Goal: Task Accomplishment & Management: Use online tool/utility

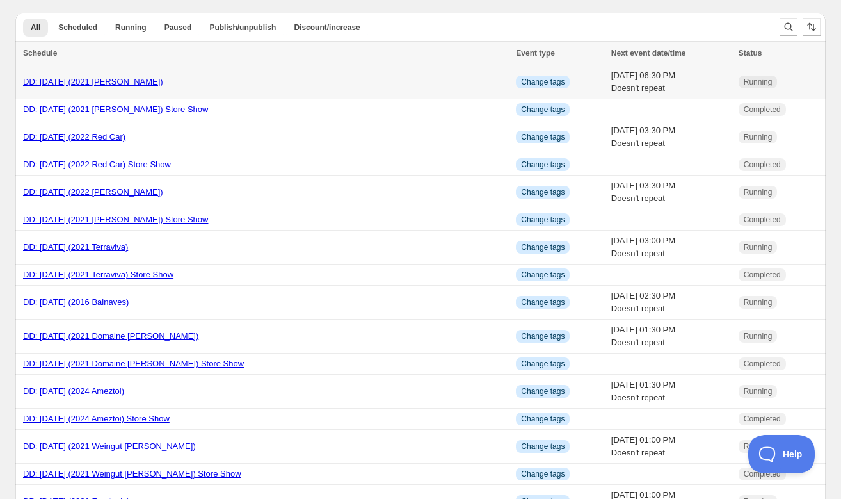
click at [111, 83] on link "DD: [DATE] (2021 [PERSON_NAME])" at bounding box center [93, 82] width 140 height 10
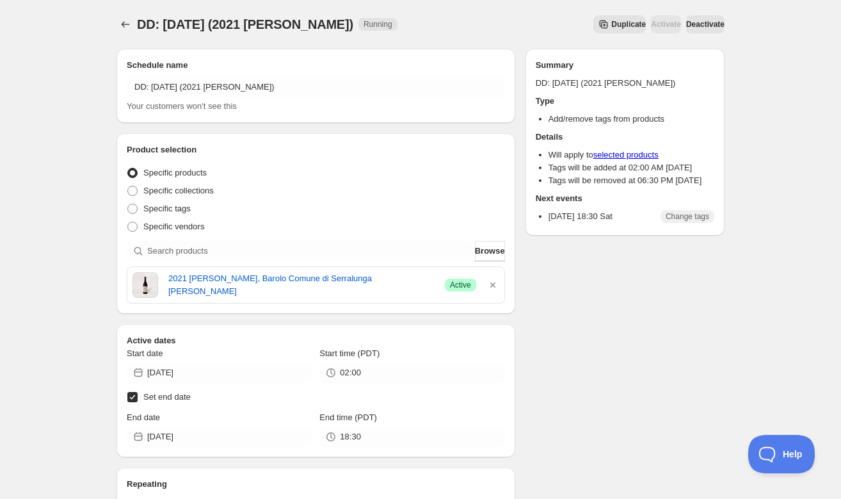
click at [612, 26] on span "Duplicate" at bounding box center [629, 24] width 35 height 10
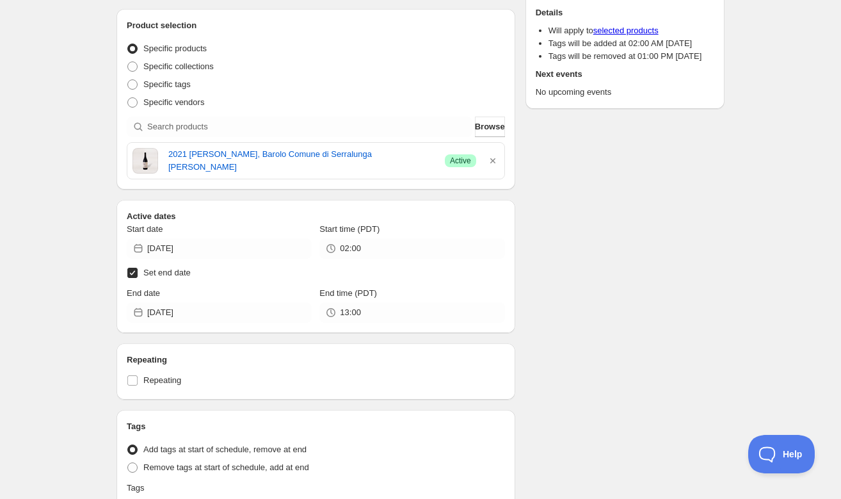
scroll to position [122, 0]
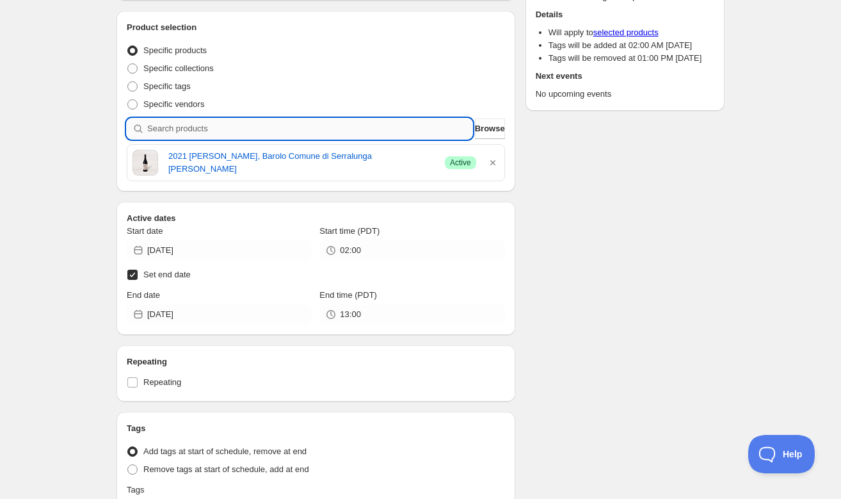
click at [364, 132] on input "search" at bounding box center [309, 128] width 325 height 20
paste input "SOMM2510-PEI21BIE-750"
type input "SOMM2510-PEI21BIE-750"
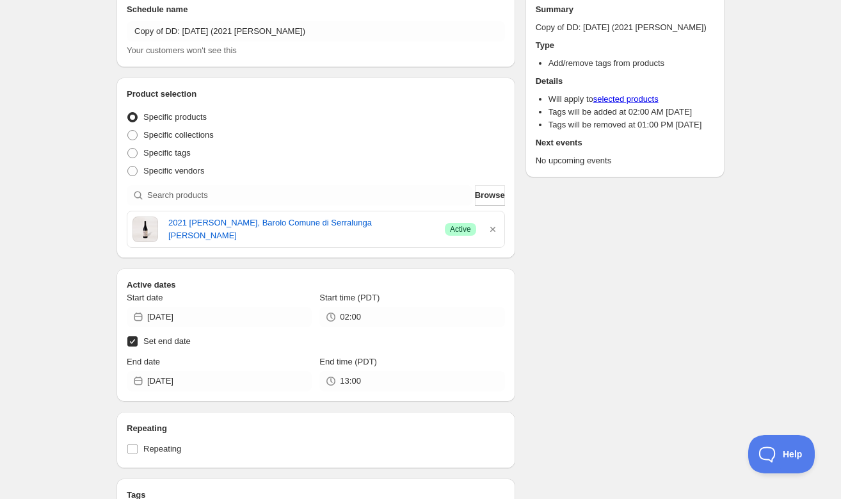
scroll to position [58, 0]
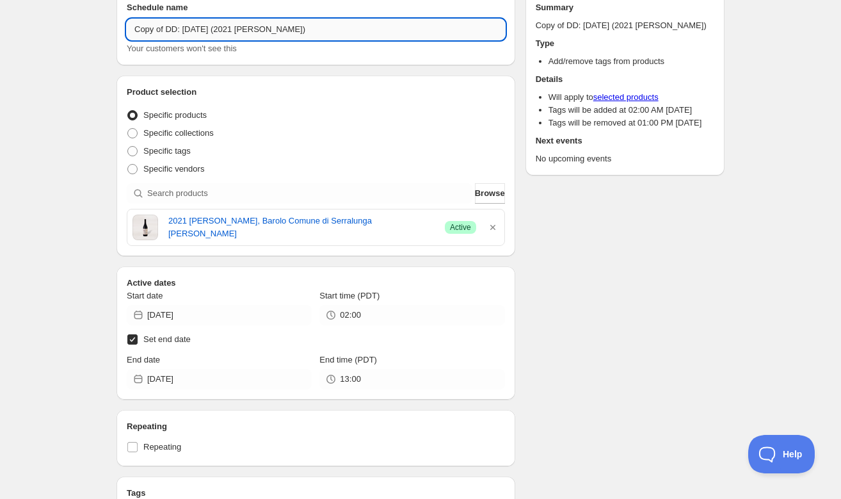
click at [167, 29] on input "Copy of DD: [DATE] (2021 [PERSON_NAME])" at bounding box center [316, 29] width 378 height 20
click at [170, 28] on input "DD: [DATE] (2021 [PERSON_NAME])" at bounding box center [316, 29] width 378 height 20
type input "DD: [DATE] (2021 [PERSON_NAME])"
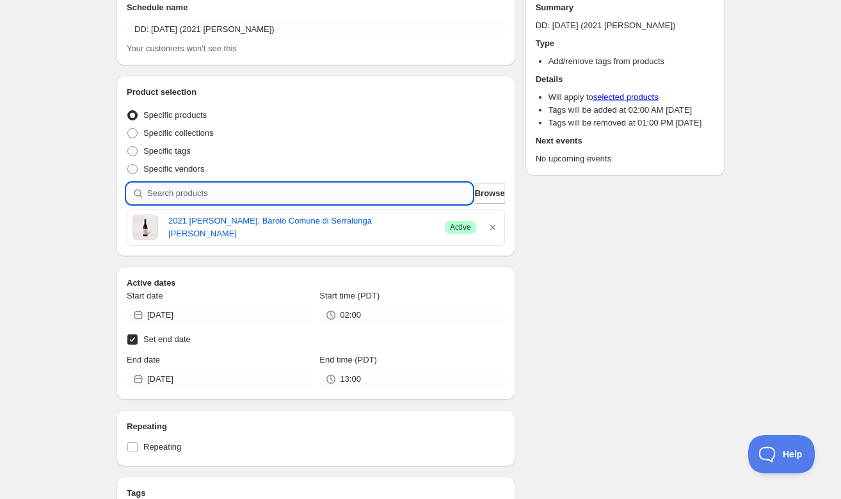
click at [184, 193] on input "search" at bounding box center [309, 193] width 325 height 20
paste input "SOMM2510-PEI21BIE-750"
type input "SOMM2510-PEI21BIE-750"
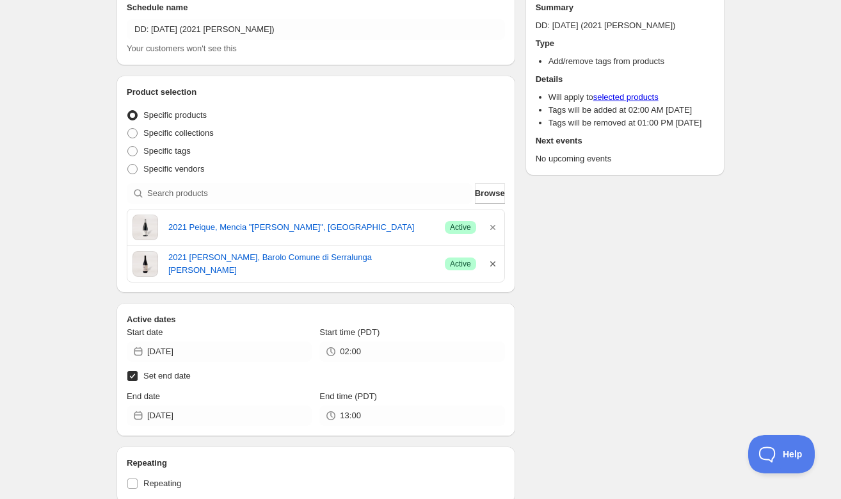
click at [491, 264] on icon "button" at bounding box center [493, 263] width 13 height 13
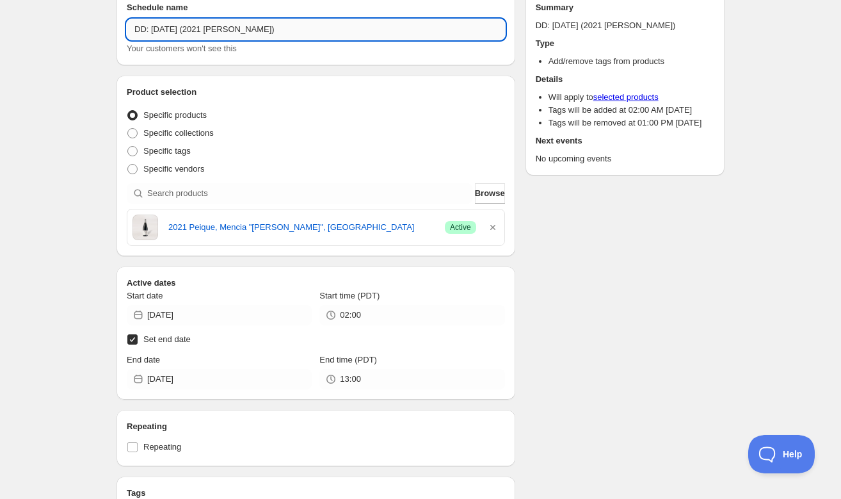
click at [259, 30] on input "DD: [DATE] (2021 [PERSON_NAME])" at bounding box center [316, 29] width 378 height 20
type input "DD: [DATE] (2021 Peique)"
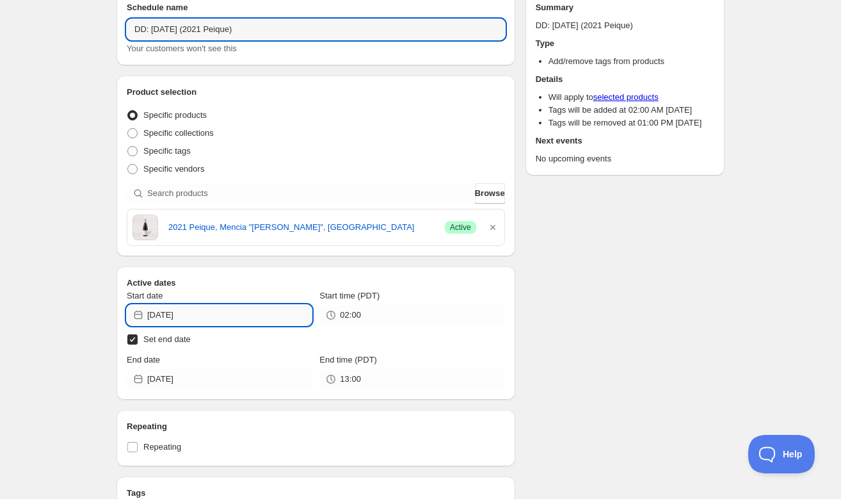
click at [221, 320] on input "[DATE]" at bounding box center [229, 315] width 165 height 20
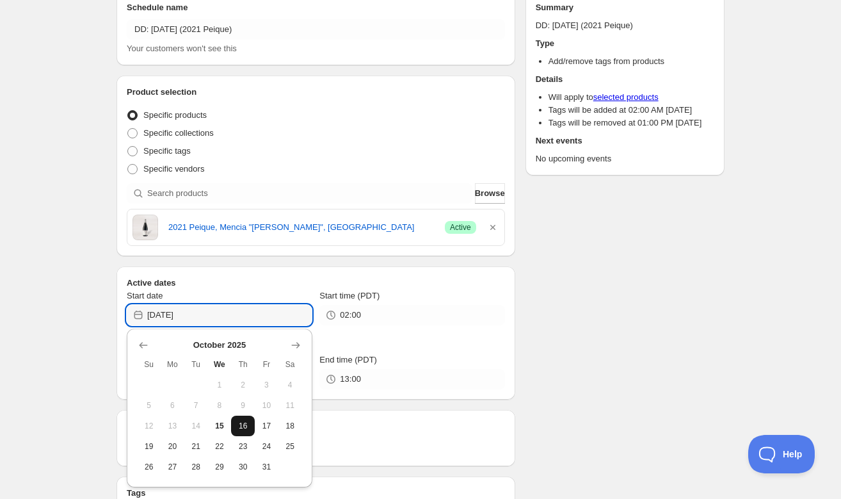
click at [246, 423] on span "16" at bounding box center [242, 426] width 13 height 10
type input "[DATE]"
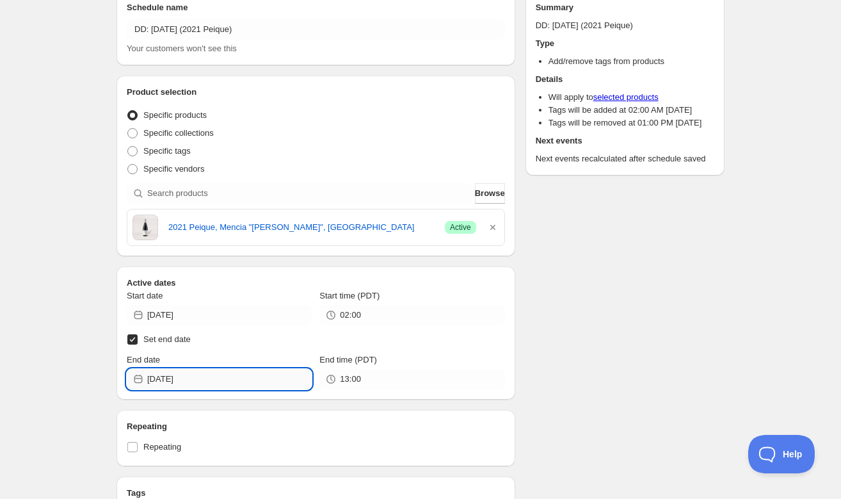
click at [201, 377] on input "[DATE]" at bounding box center [229, 379] width 165 height 20
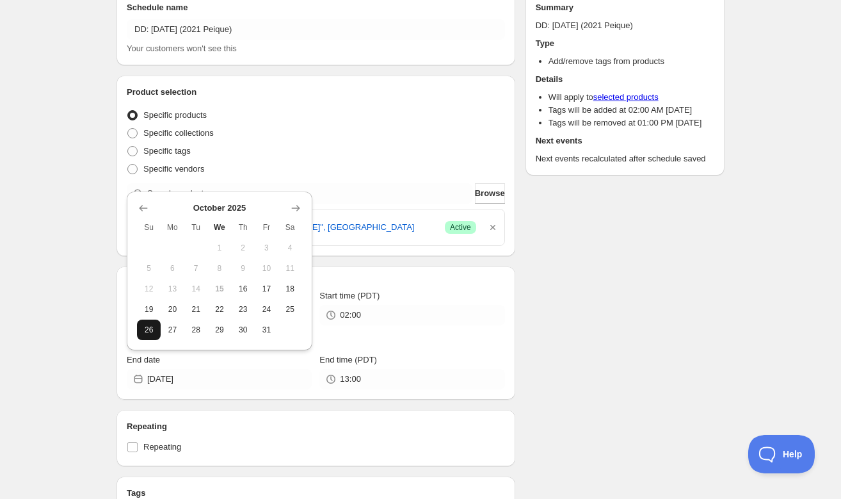
click at [145, 330] on span "26" at bounding box center [148, 330] width 13 height 10
type input "[DATE]"
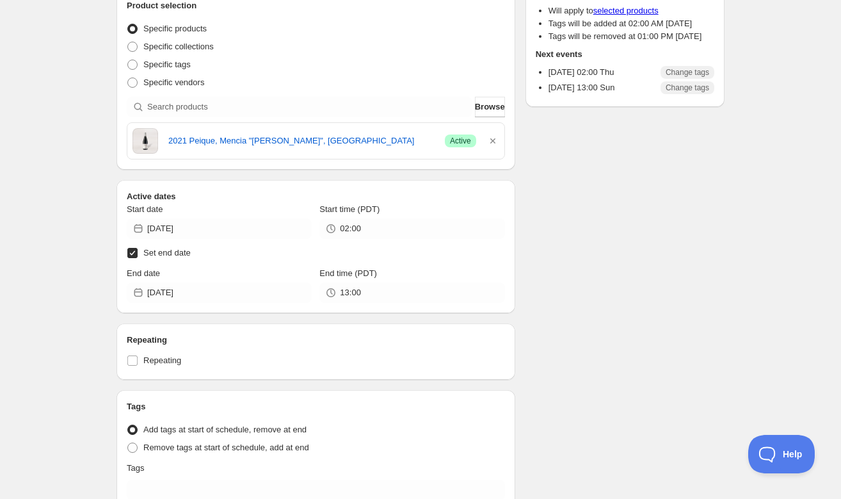
scroll to position [0, 0]
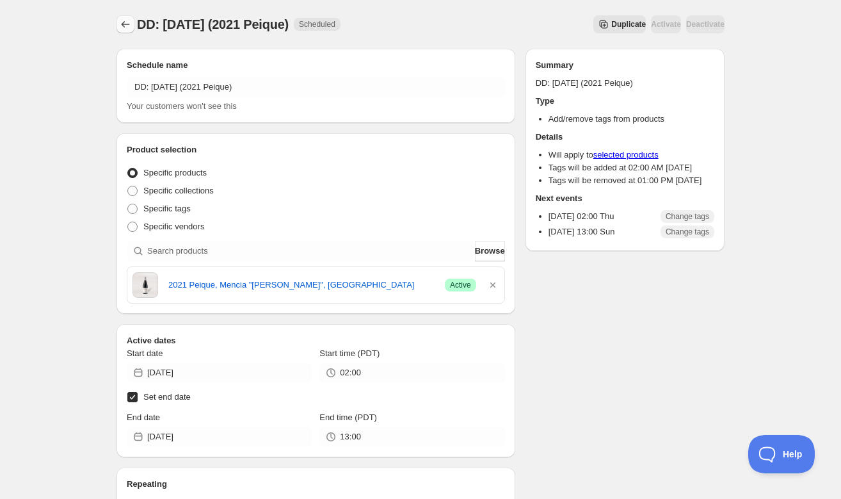
click at [124, 25] on icon "Schedules" at bounding box center [125, 24] width 13 height 13
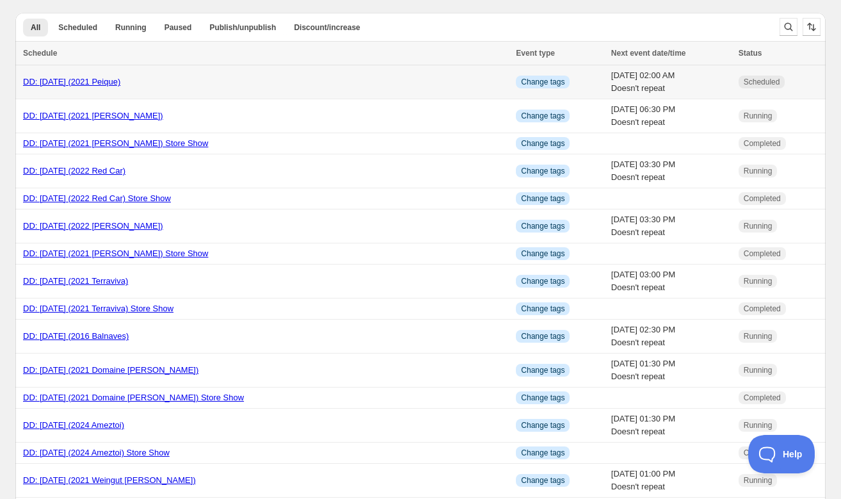
click at [98, 80] on link "DD: [DATE] (2021 Peique)" at bounding box center [71, 82] width 97 height 10
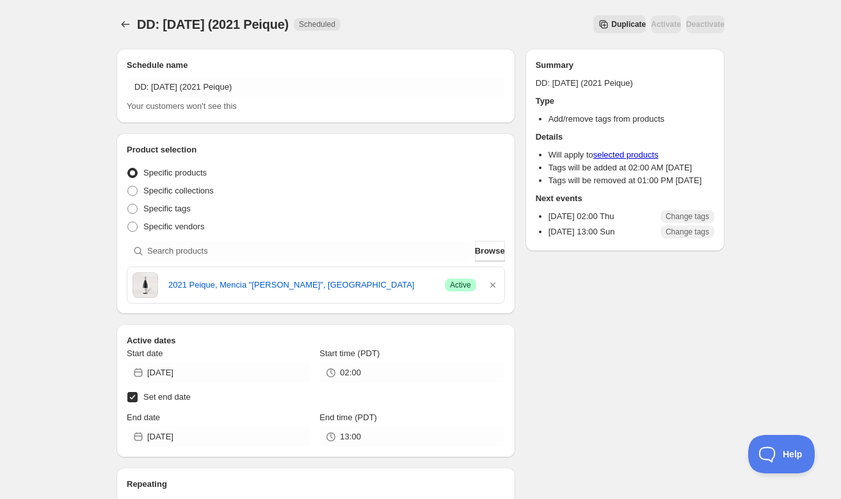
click at [612, 24] on span "Duplicate" at bounding box center [629, 24] width 35 height 10
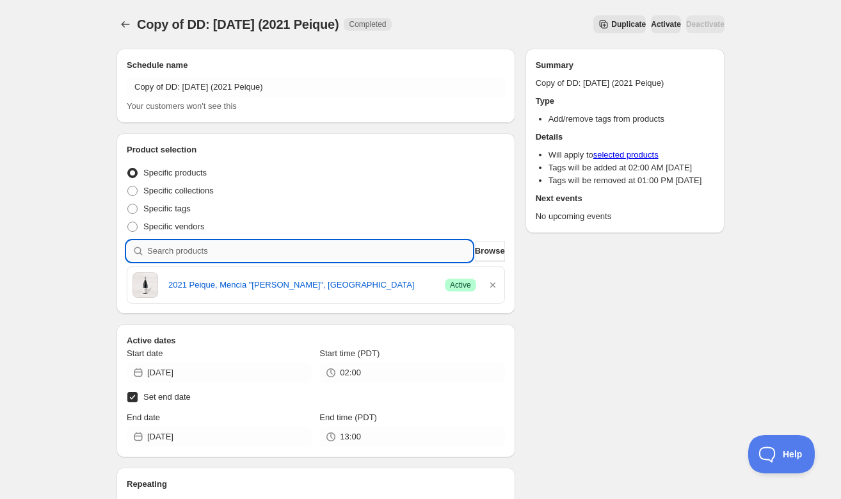
click at [190, 252] on input "search" at bounding box center [309, 251] width 325 height 20
paste input "SOMM2510-TER19CCL-750"
type input "SOMM2510-TER19CCL-750"
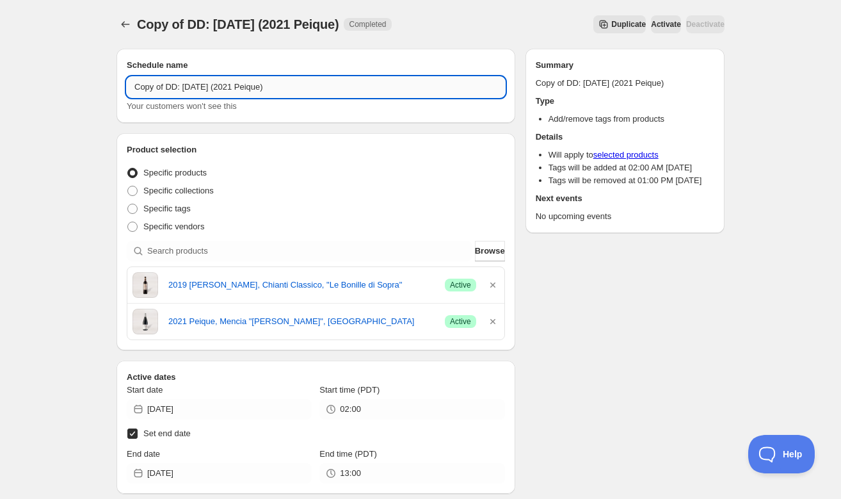
click at [275, 88] on input "Copy of DD: [DATE] (2021 Peique)" at bounding box center [316, 87] width 378 height 20
type input "Copy of DD: [DATE] (2019 Terreno)"
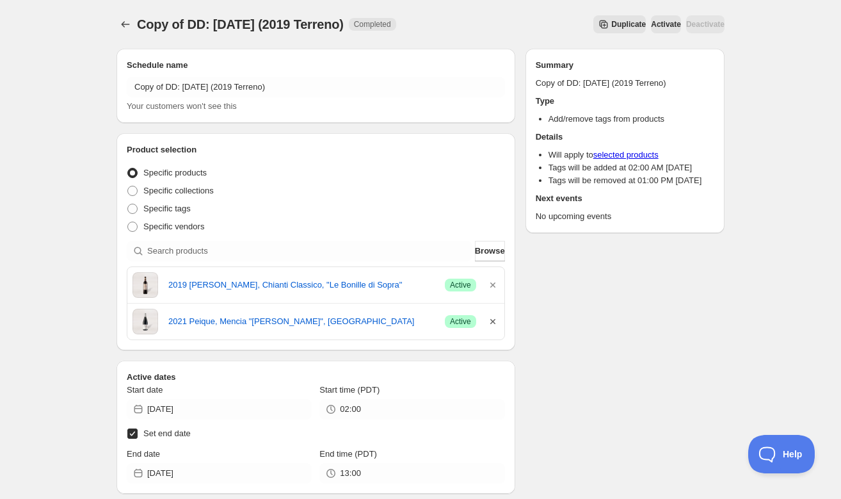
click at [490, 323] on icon "button" at bounding box center [493, 321] width 13 height 13
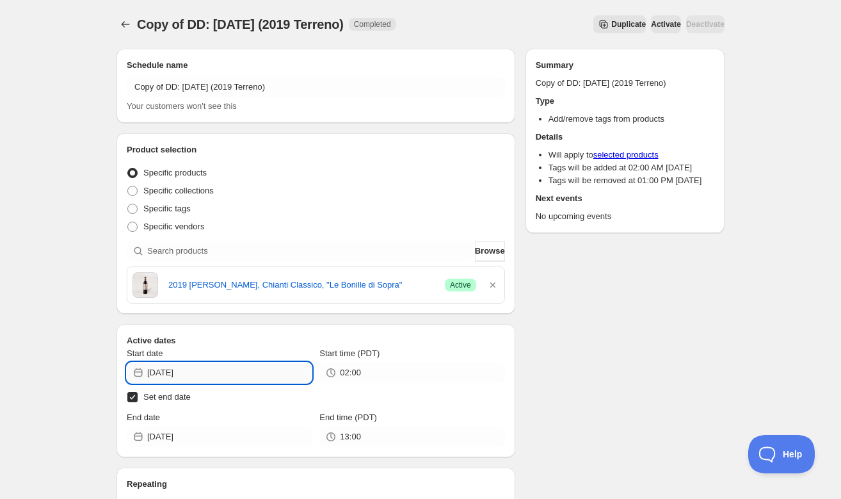
click at [237, 371] on input "[DATE]" at bounding box center [229, 372] width 165 height 20
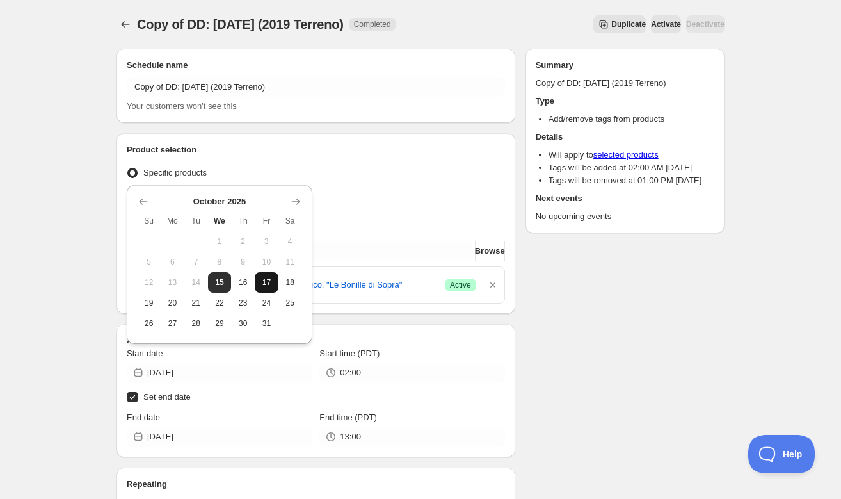
click at [260, 288] on button "17" at bounding box center [267, 282] width 24 height 20
type input "[DATE]"
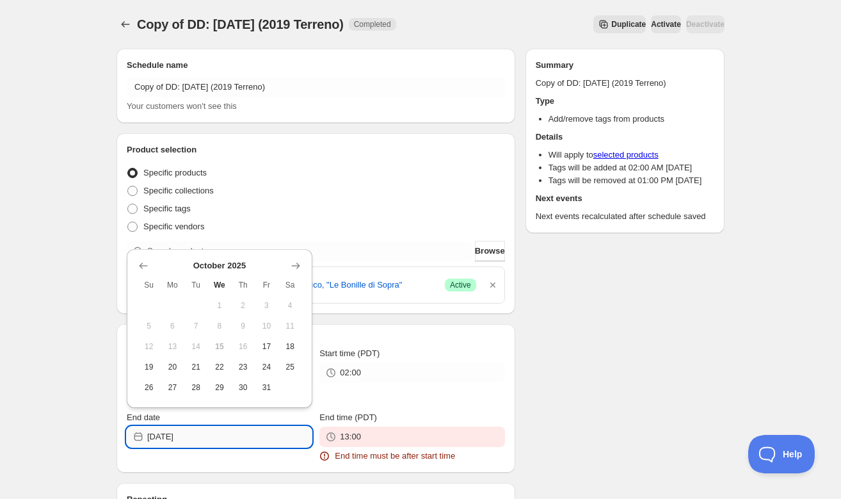
click at [273, 439] on input "[DATE]" at bounding box center [229, 437] width 165 height 20
click at [170, 385] on span "27" at bounding box center [172, 387] width 13 height 10
type input "[DATE]"
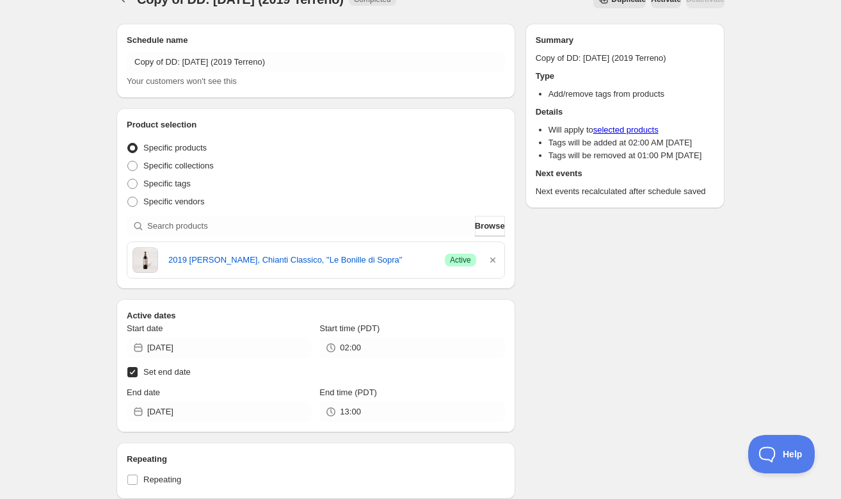
scroll to position [23, 0]
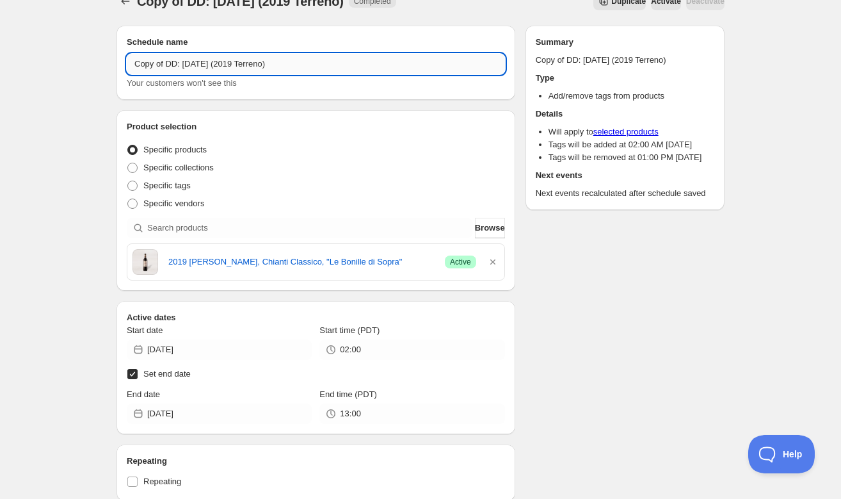
click at [168, 64] on input "Copy of DD: [DATE] (2019 Terreno)" at bounding box center [316, 64] width 378 height 20
type input "DD: [DATE] (2019 Terreno)"
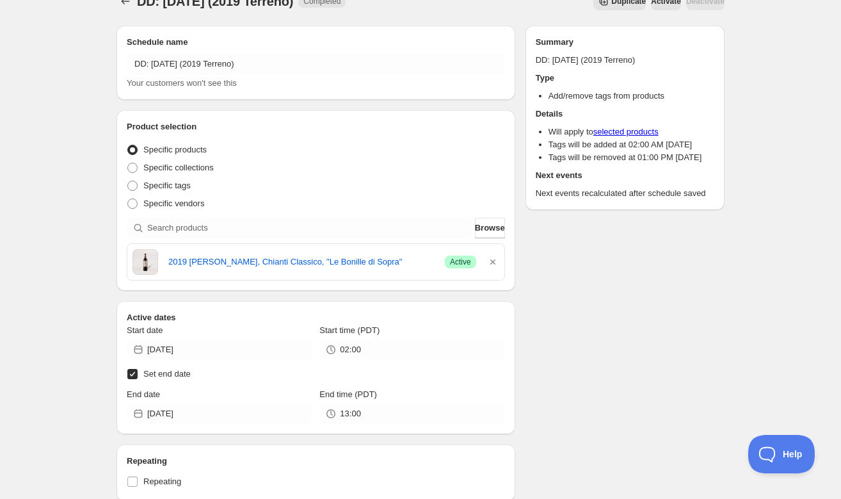
click at [544, 311] on div "Schedule name DD: [DATE] (2019 Terreno) Your customers won't see this Product s…" at bounding box center [415, 403] width 619 height 777
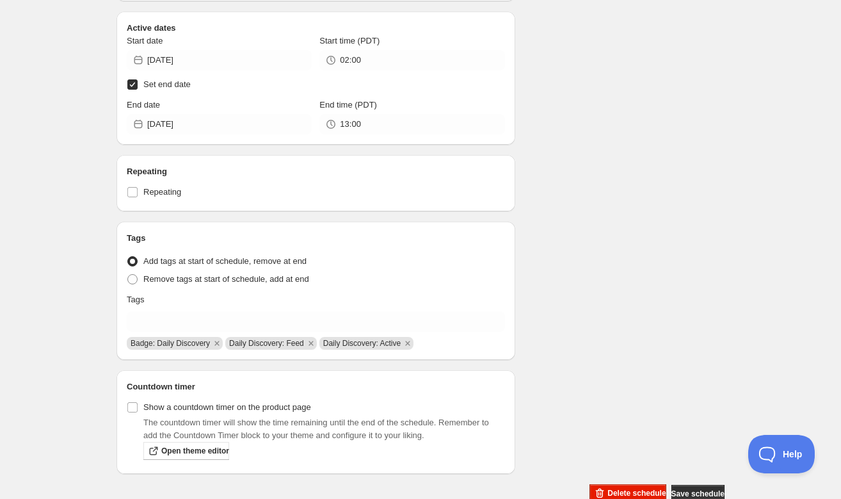
scroll to position [341, 0]
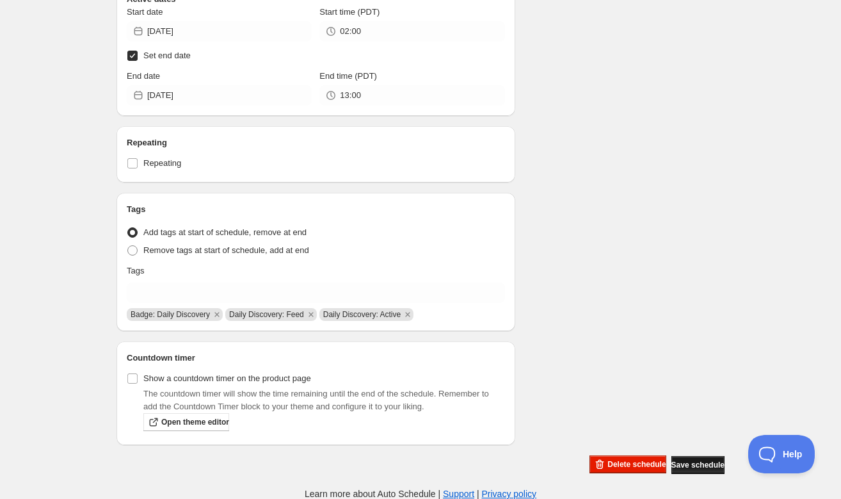
click at [692, 471] on button "Save schedule" at bounding box center [698, 465] width 53 height 18
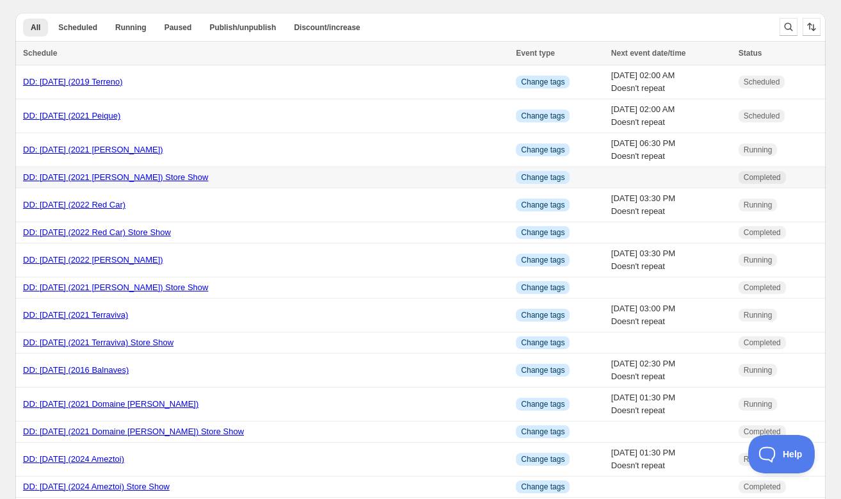
click at [70, 177] on link "DD: [DATE] (2021 [PERSON_NAME]) Store Show" at bounding box center [115, 177] width 185 height 10
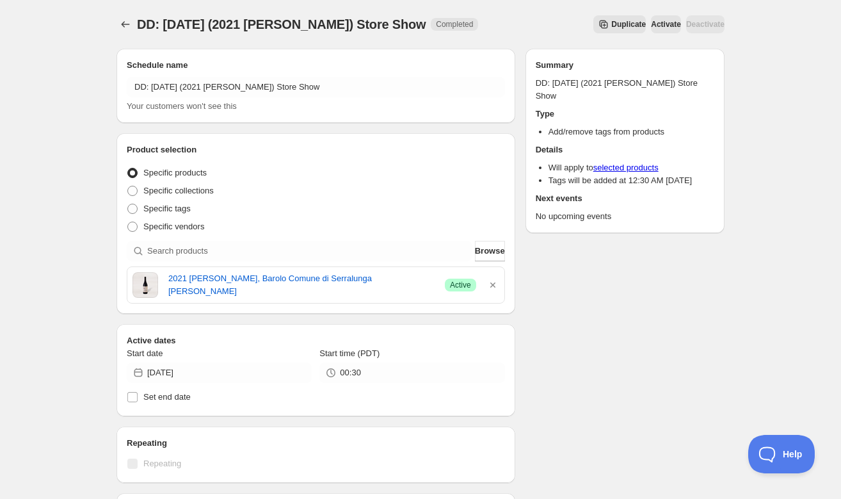
click at [612, 20] on span "Duplicate" at bounding box center [629, 24] width 35 height 10
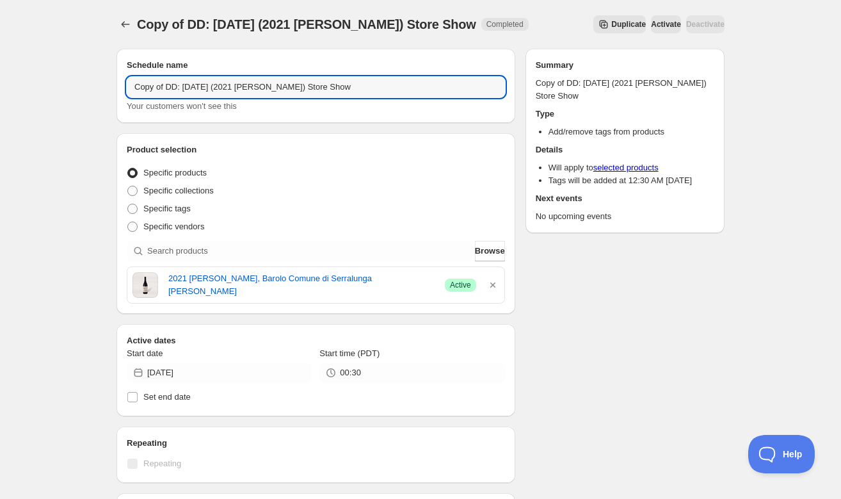
drag, startPoint x: 168, startPoint y: 87, endPoint x: 118, endPoint y: 86, distance: 50.0
click at [118, 86] on div "Schedule name Copy of DD: [DATE] (2021 [PERSON_NAME]) Store Show Your customers…" at bounding box center [316, 86] width 399 height 74
click at [170, 87] on input "DD: [DATE] (2021 [PERSON_NAME]) Store Show" at bounding box center [316, 87] width 378 height 20
type input "DD: [DATE] (2021 [PERSON_NAME]) Store Show"
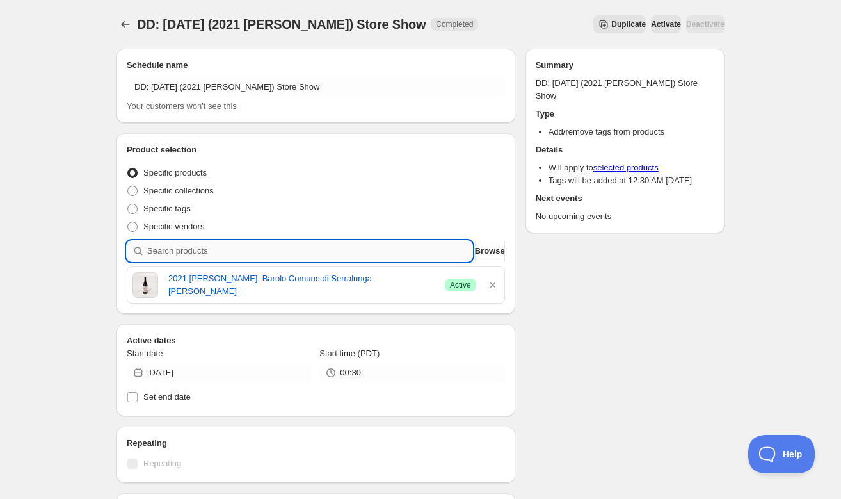
click at [254, 248] on input "search" at bounding box center [309, 251] width 325 height 20
paste input "SOMM2510-TER19CCL-750"
type input "SOMM2510-TER19CCL-750"
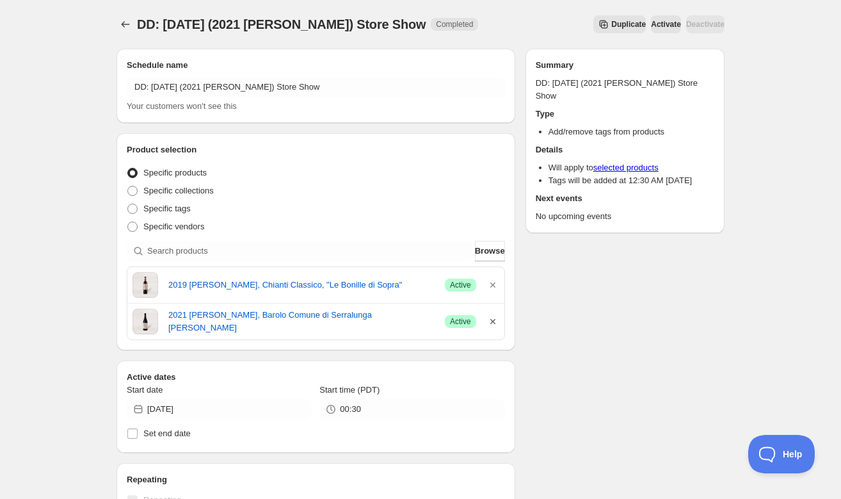
click at [492, 321] on icon "button" at bounding box center [493, 321] width 5 height 5
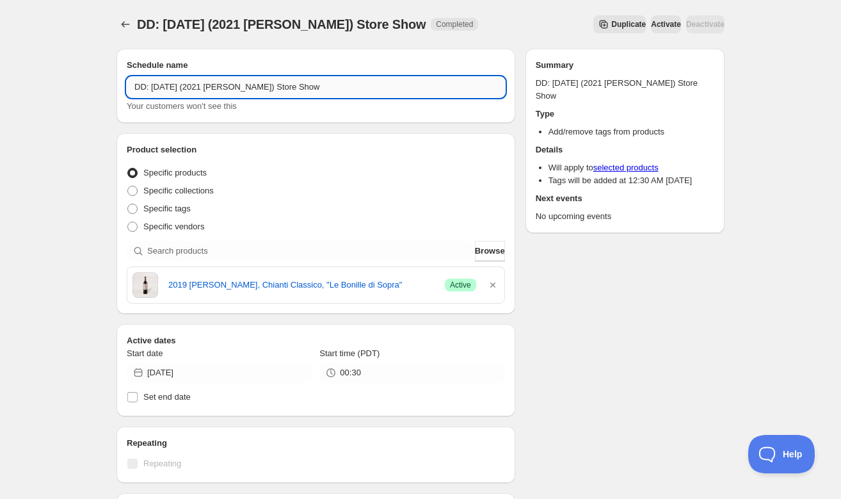
click at [257, 86] on input "DD: [DATE] (2021 [PERSON_NAME]) Store Show" at bounding box center [316, 87] width 378 height 20
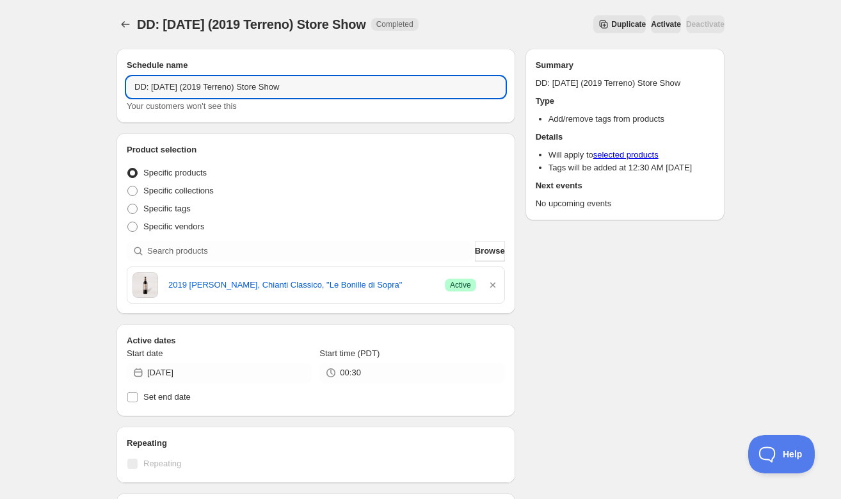
type input "DD: [DATE] (2019 Terreno) Store Show"
click at [357, 136] on div "Product selection Entity type Specific products Specific collections Specific t…" at bounding box center [316, 223] width 399 height 181
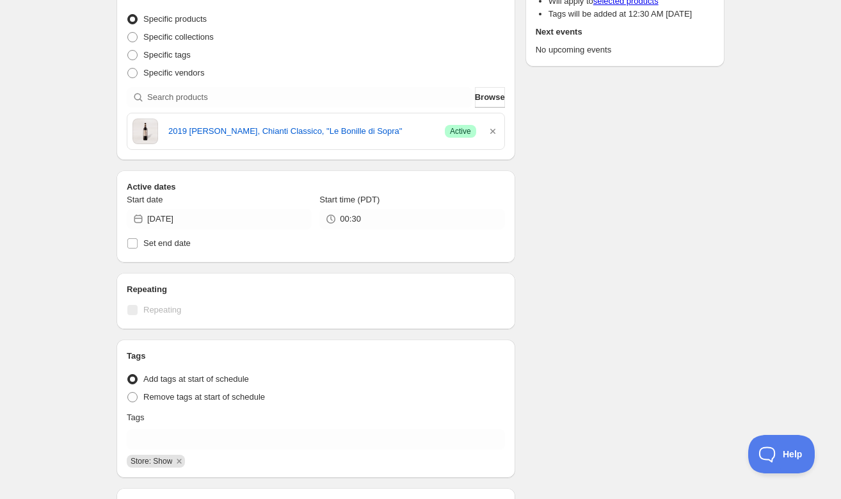
scroll to position [181, 0]
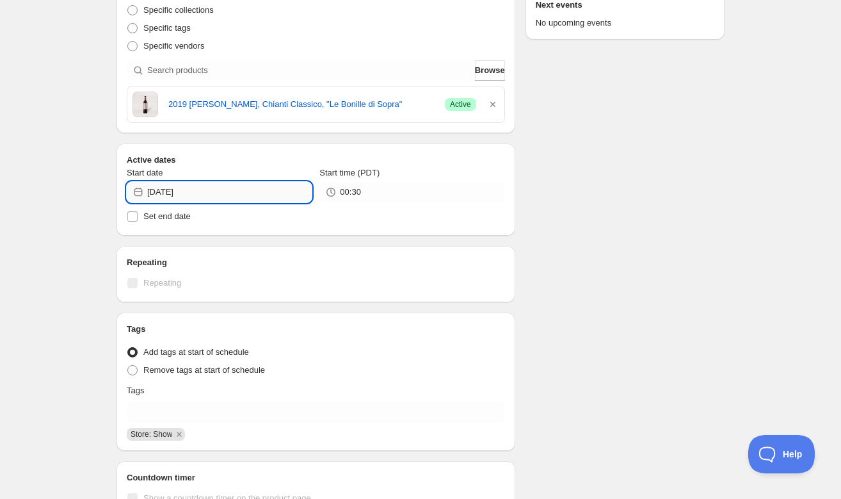
click at [304, 189] on input "[DATE]" at bounding box center [229, 192] width 165 height 20
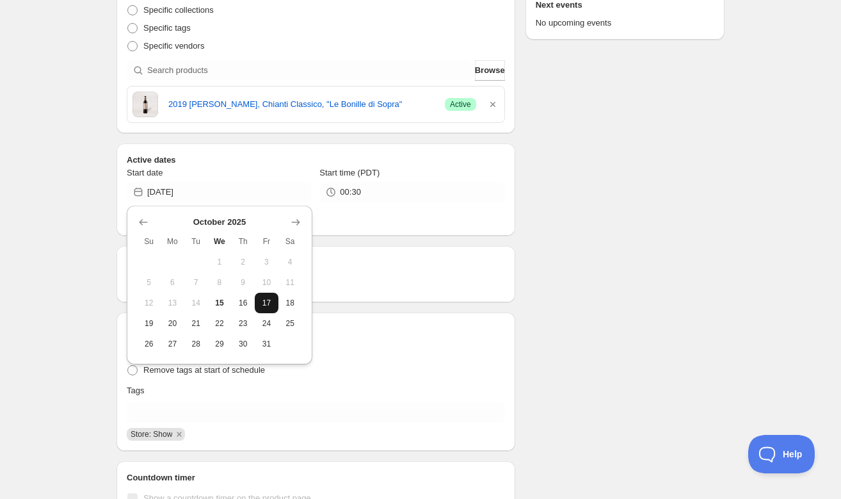
click at [265, 298] on span "17" at bounding box center [266, 303] width 13 height 10
type input "[DATE]"
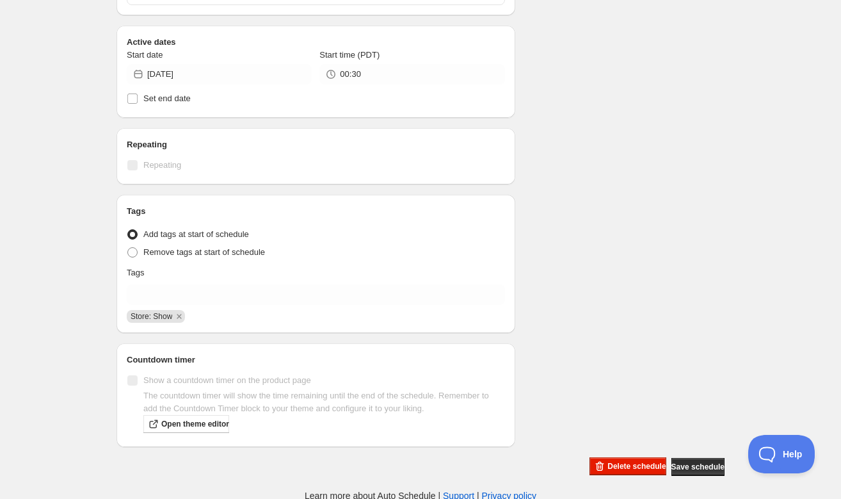
scroll to position [300, 0]
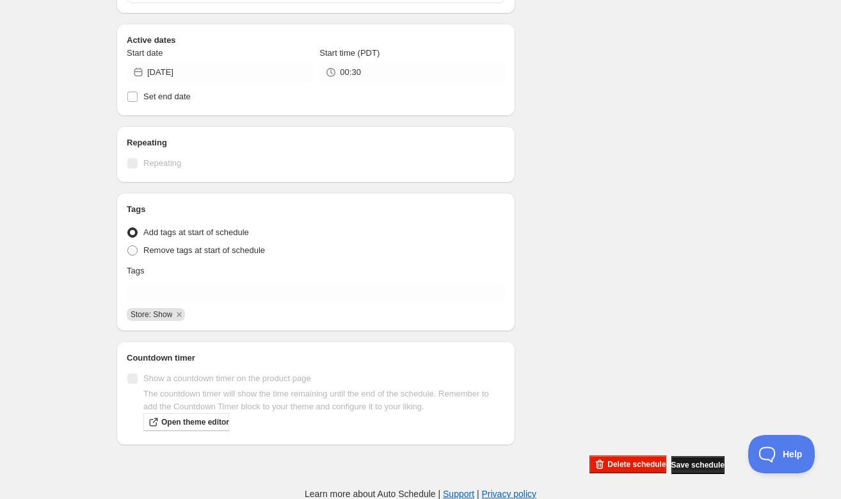
click at [680, 462] on span "Save schedule" at bounding box center [698, 465] width 53 height 10
